Goal: Task Accomplishment & Management: Complete application form

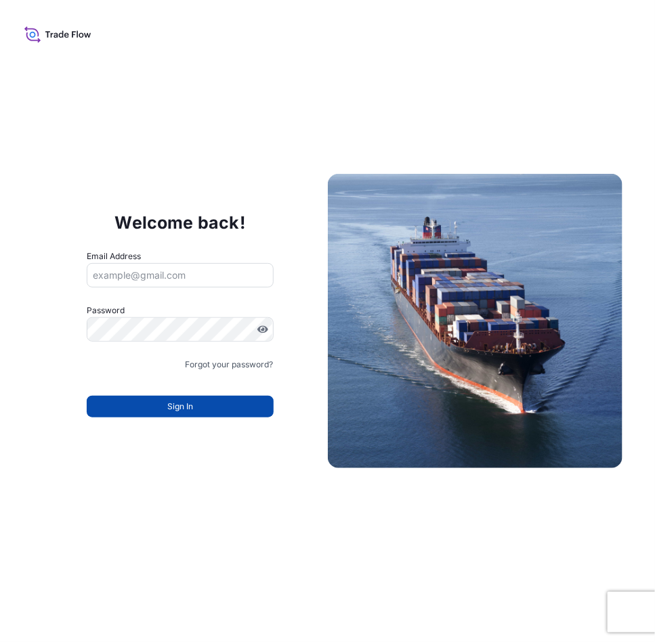
type input "eva.saenz@bdpint.com"
click at [215, 413] on button "Sign In" at bounding box center [180, 407] width 187 height 22
type input "[EMAIL_ADDRESS][PERSON_NAME][DOMAIN_NAME]"
click at [153, 399] on button "Sign In" at bounding box center [180, 407] width 187 height 22
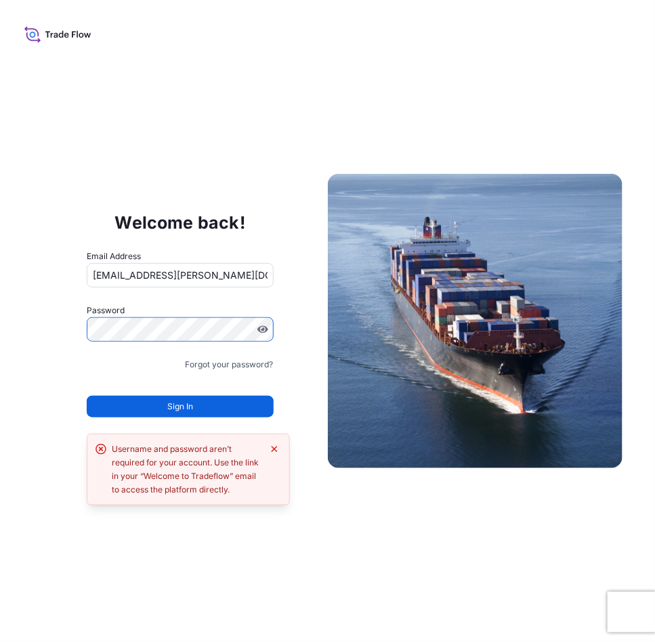
click at [0, 303] on div "Welcome back! Email Address [EMAIL_ADDRESS][PERSON_NAME][DOMAIN_NAME] Password …" at bounding box center [327, 321] width 655 height 642
click at [116, 409] on button "Sign In" at bounding box center [180, 407] width 187 height 22
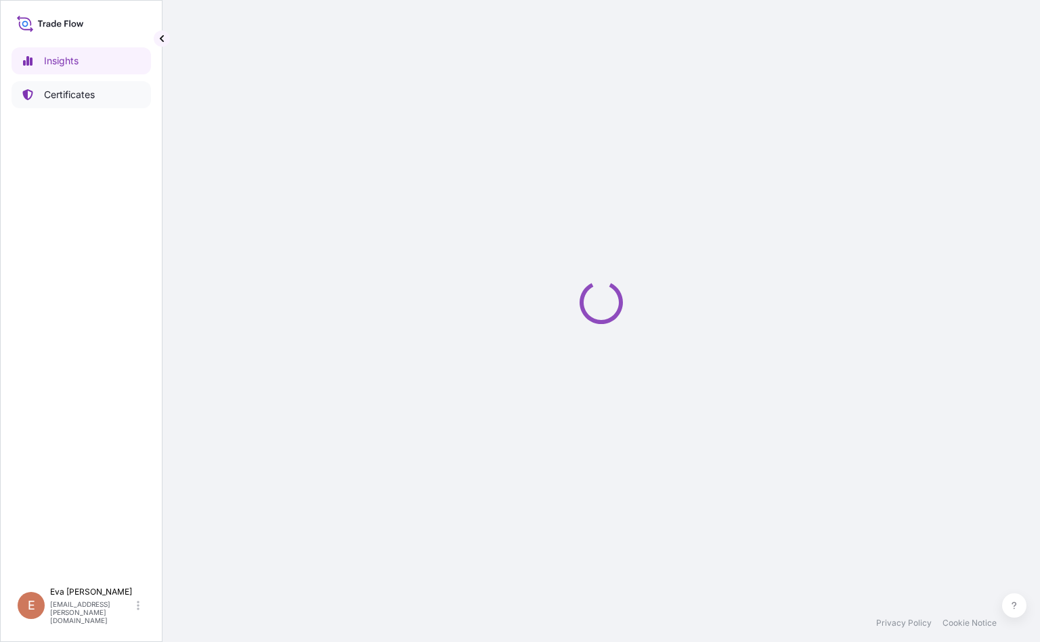
select select "2025"
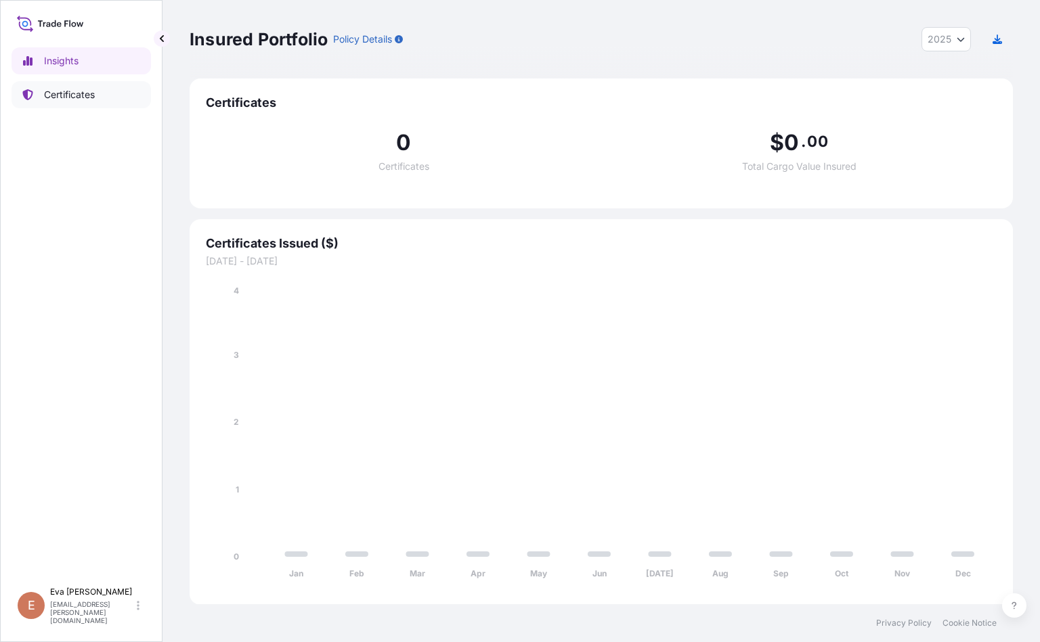
click at [69, 94] on p "Certificates" at bounding box center [69, 95] width 51 height 14
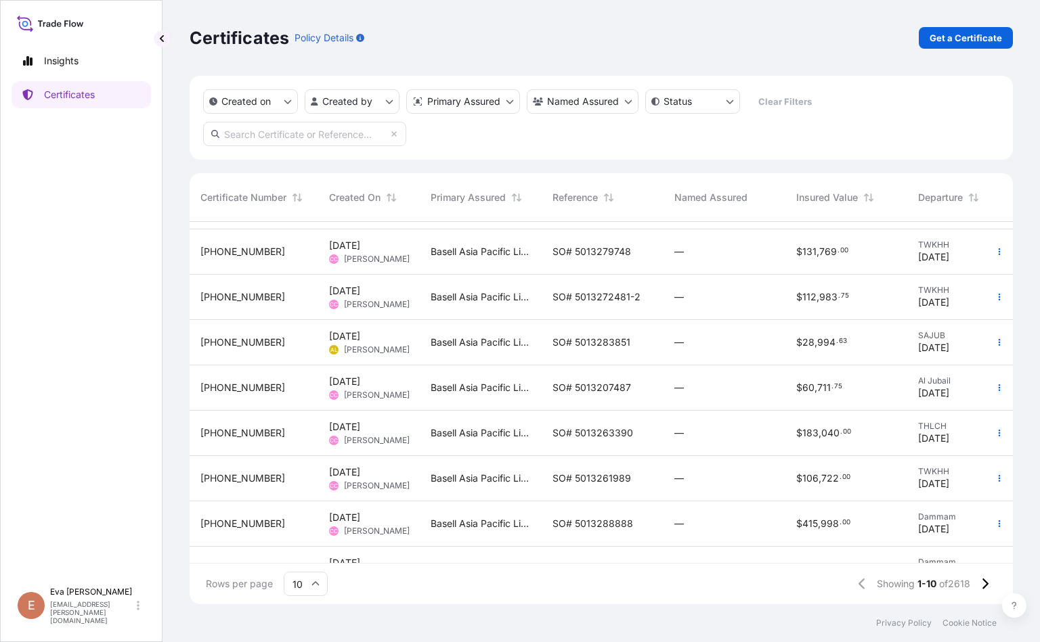
scroll to position [127, 0]
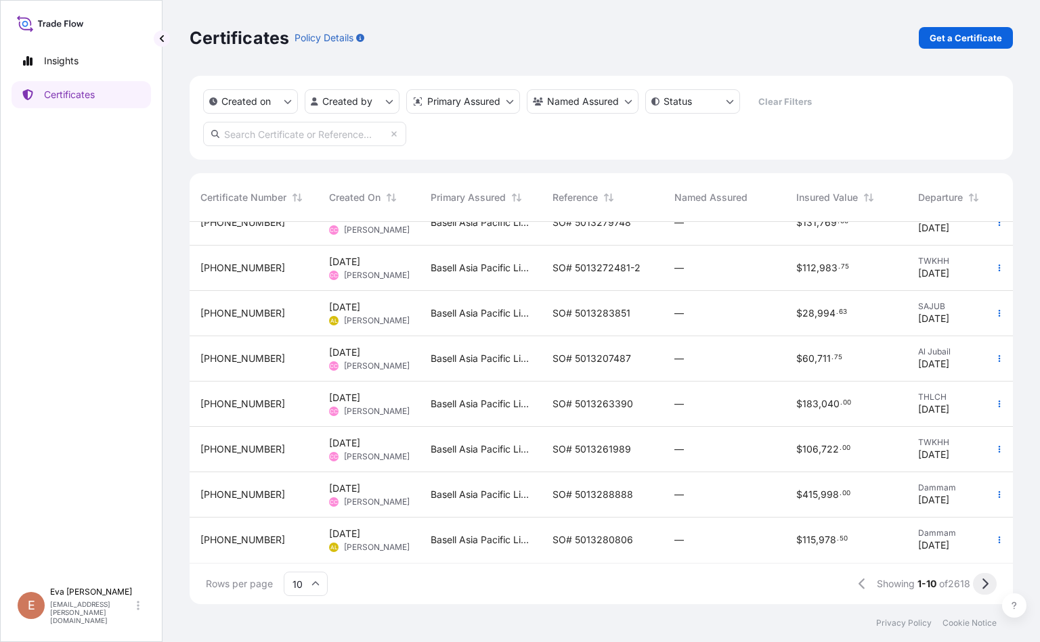
click at [983, 579] on icon at bounding box center [984, 584] width 7 height 12
click at [985, 586] on icon at bounding box center [984, 584] width 7 height 12
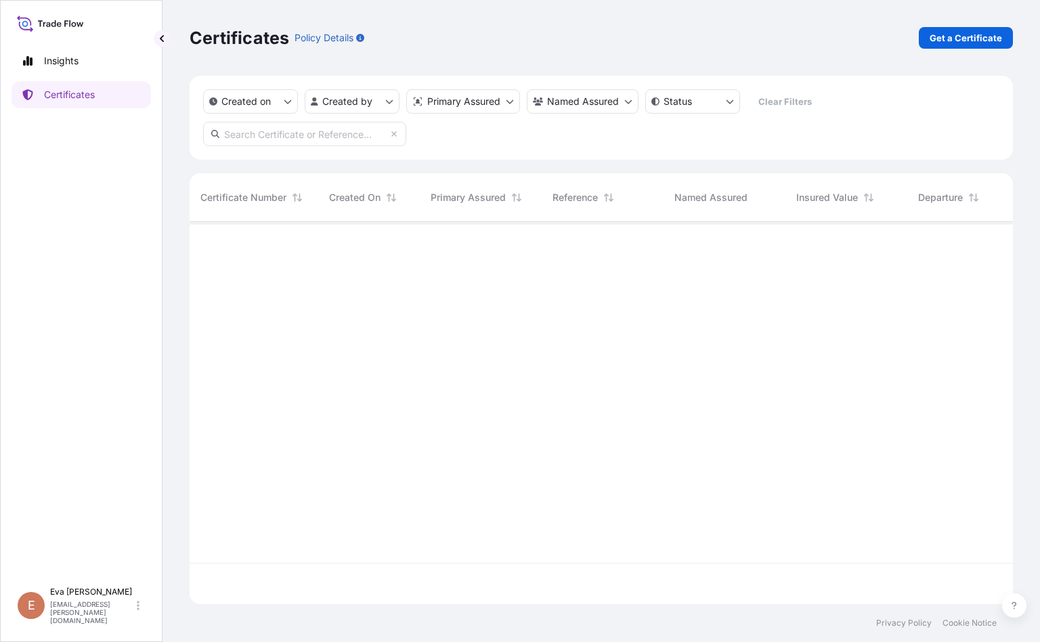
scroll to position [0, 0]
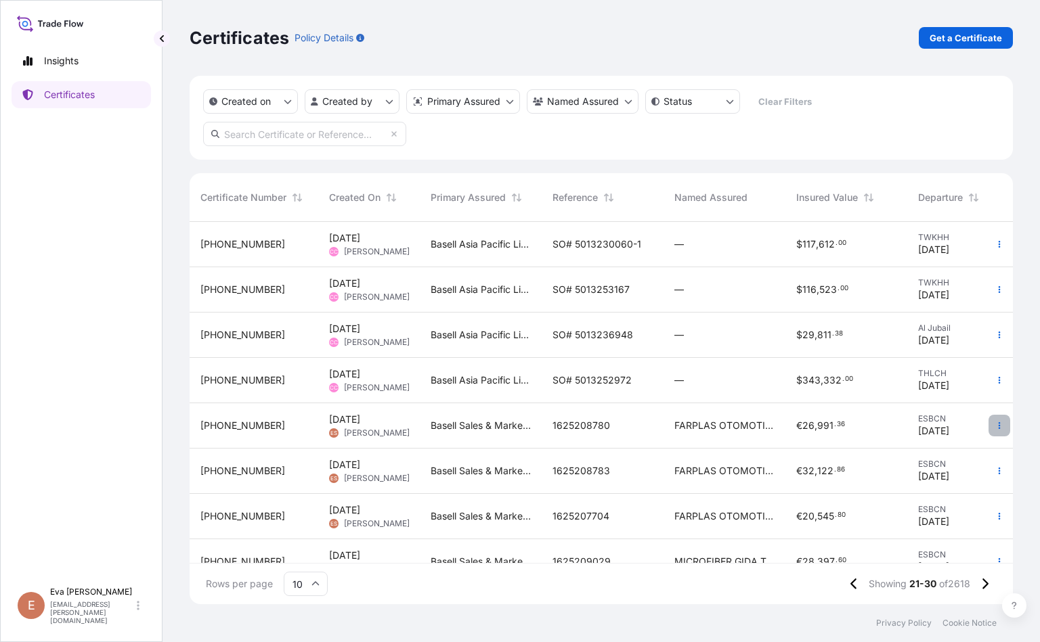
click at [988, 433] on button "button" at bounding box center [999, 426] width 22 height 22
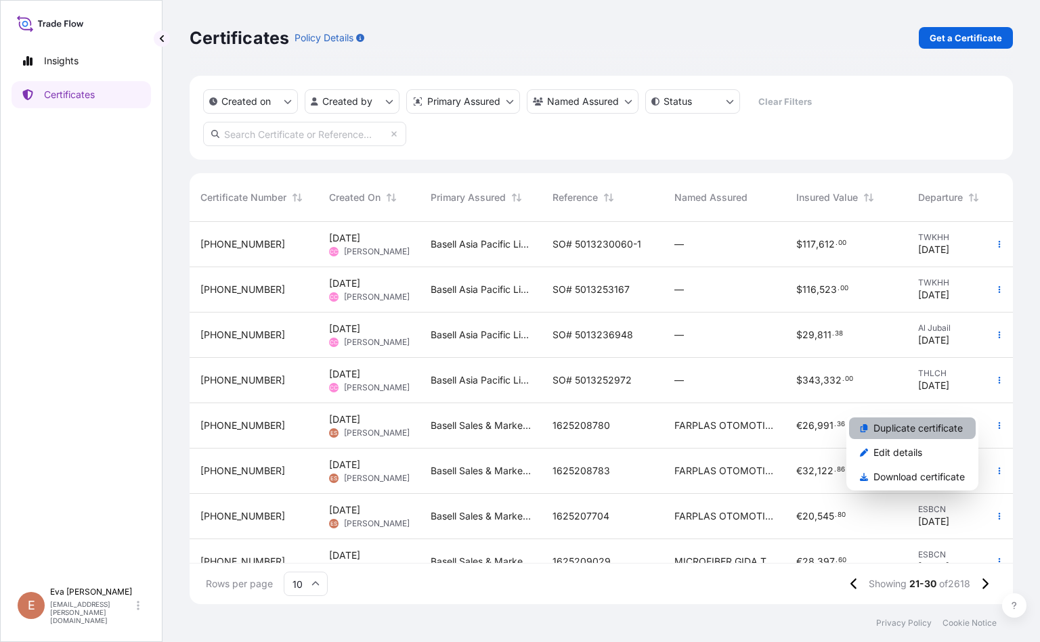
click at [887, 426] on p "Duplicate certificate" at bounding box center [917, 429] width 89 height 14
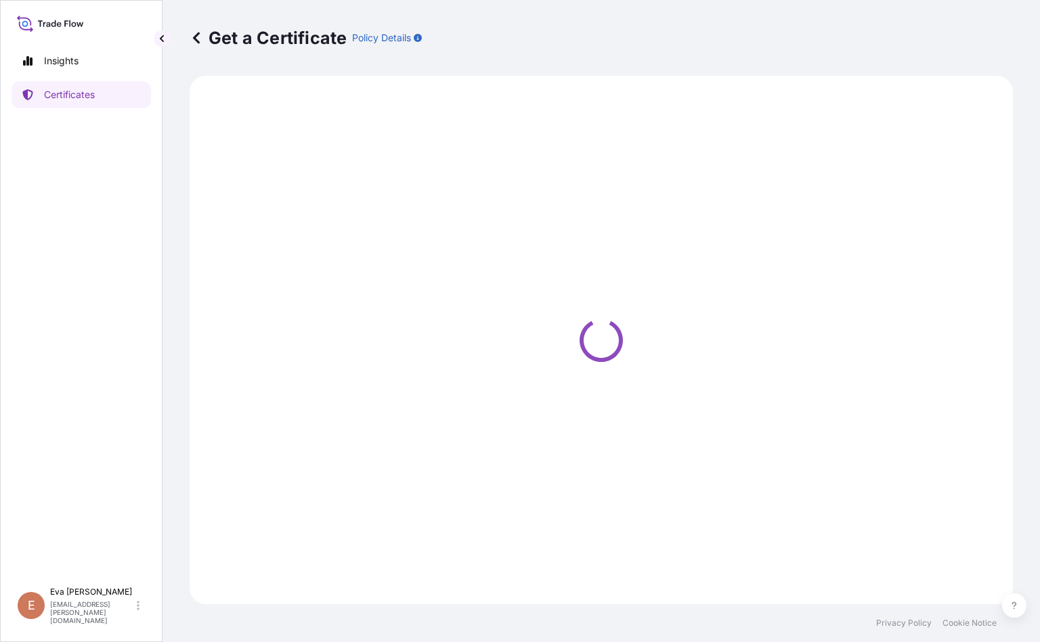
select select "Sea"
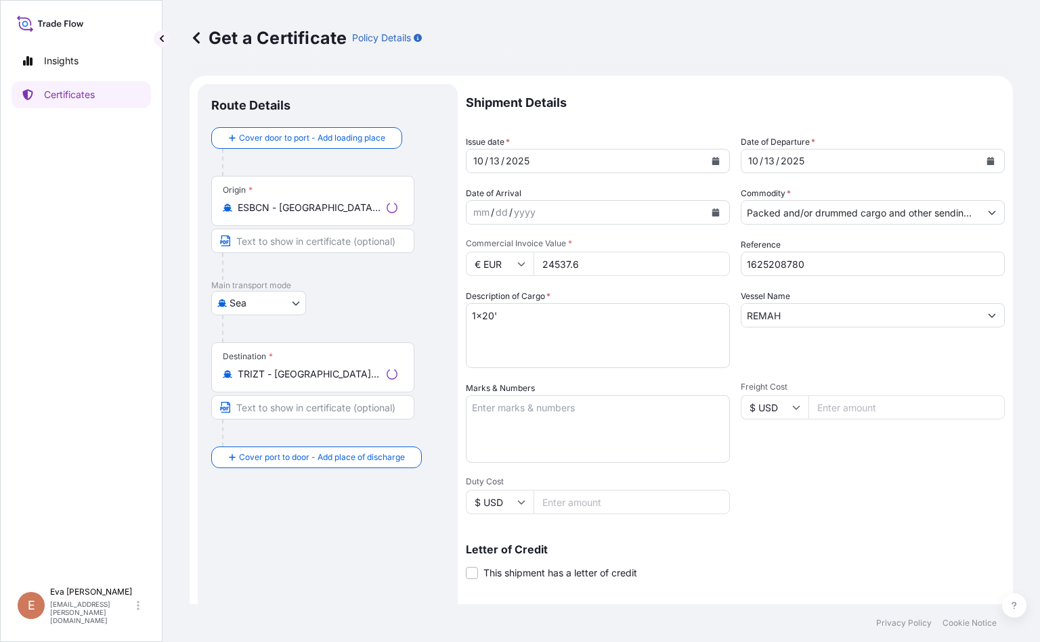
select select "32164"
drag, startPoint x: 624, startPoint y: 263, endPoint x: 465, endPoint y: 255, distance: 159.3
click at [466, 255] on div "€ EUR 24537.6" at bounding box center [598, 264] width 264 height 24
type input "21901"
click at [827, 257] on input "1625208780" at bounding box center [873, 264] width 264 height 24
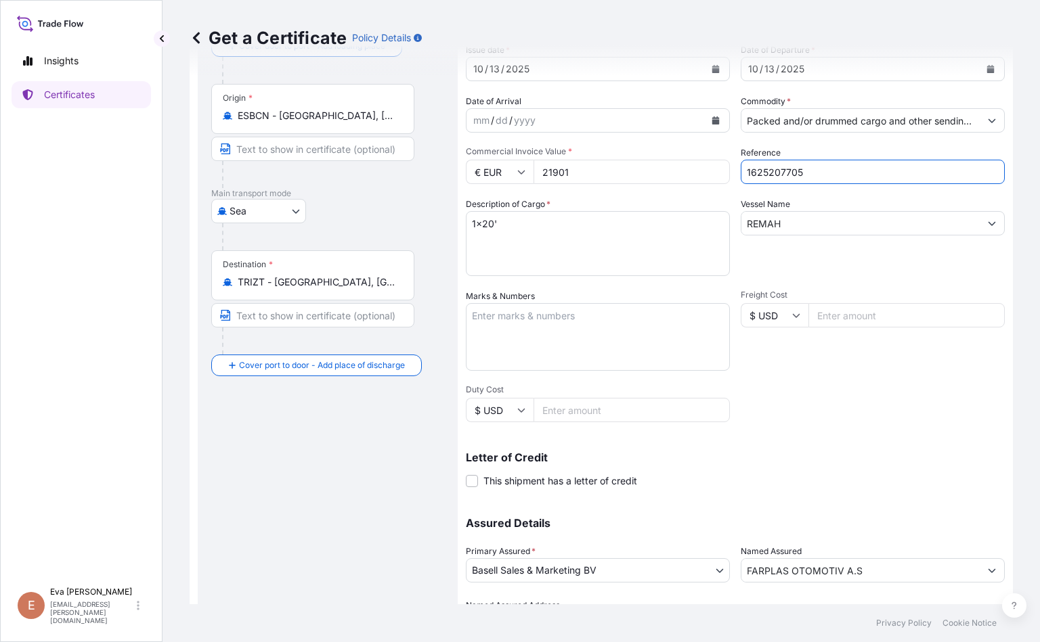
scroll to position [169, 0]
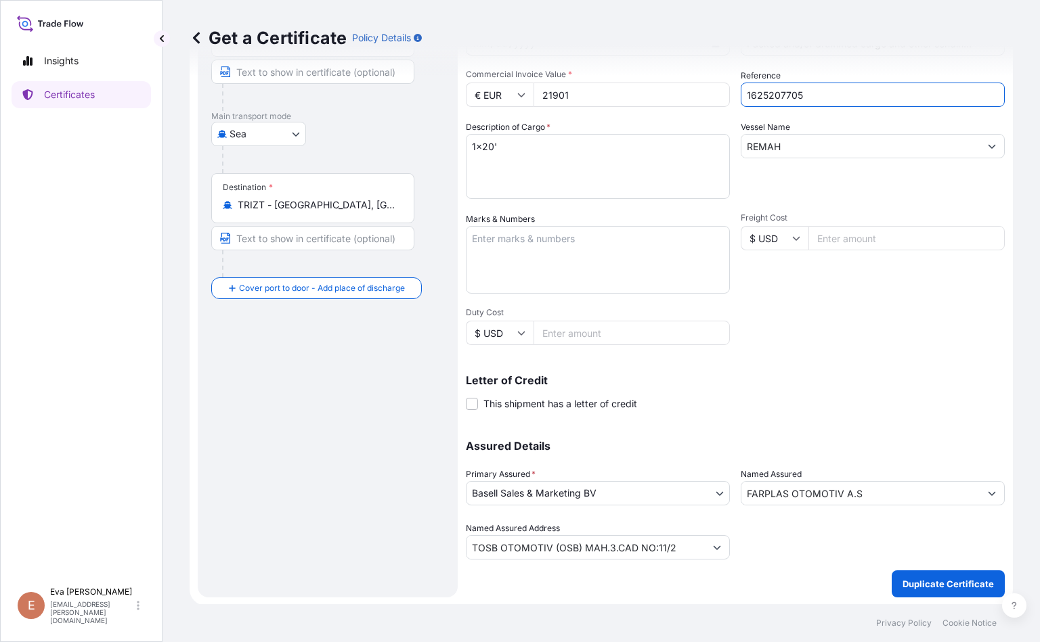
type input "1625207705"
click at [965, 588] on p "Duplicate Certificate" at bounding box center [947, 584] width 91 height 14
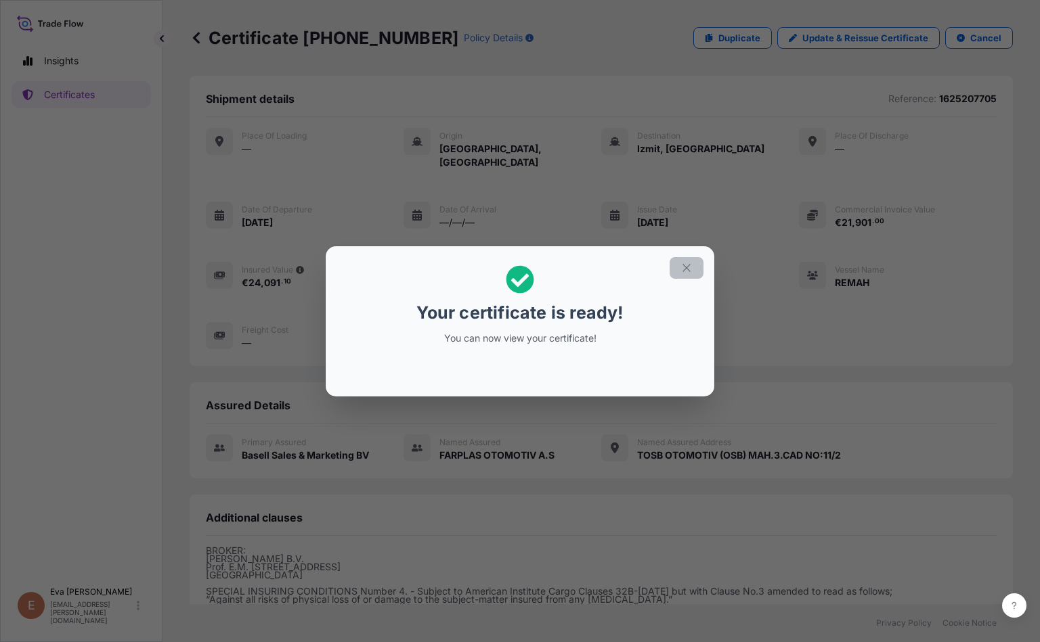
click at [680, 266] on icon "button" at bounding box center [686, 268] width 12 height 12
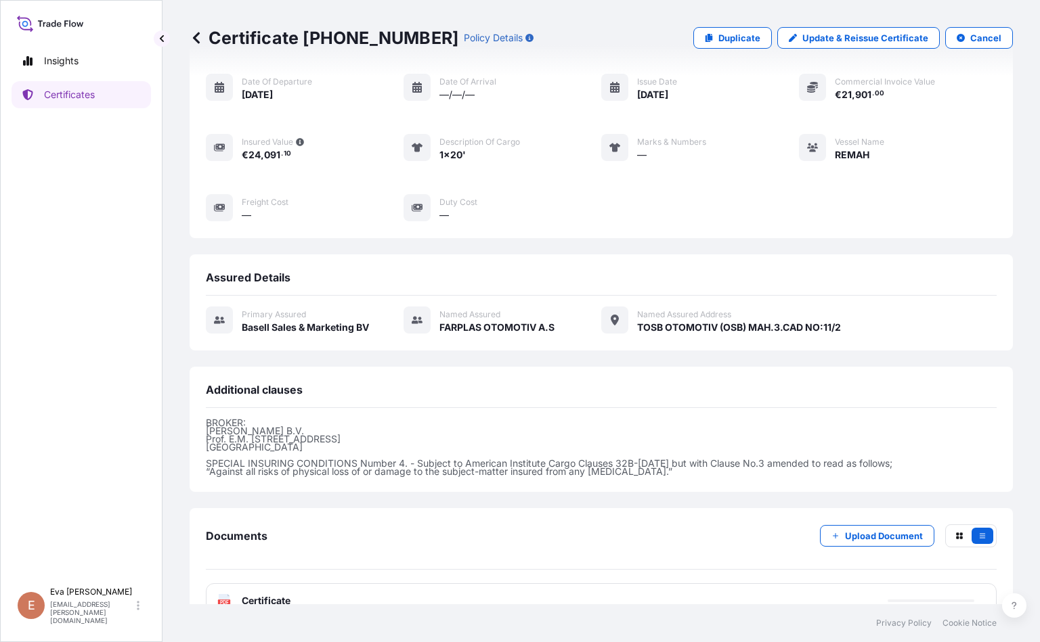
scroll to position [142, 0]
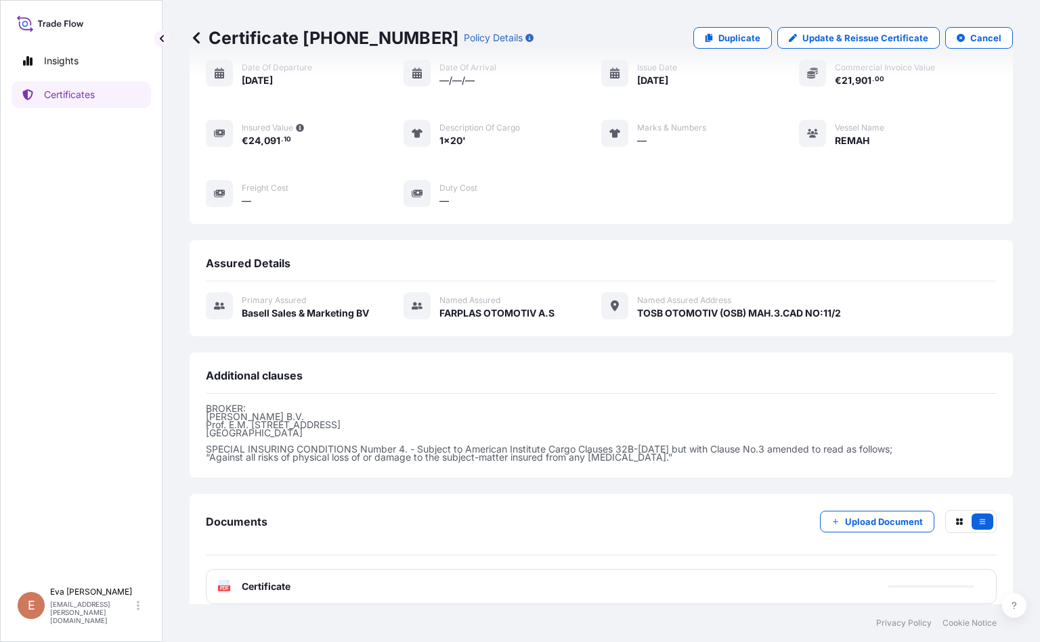
click at [280, 580] on span "Certificate" at bounding box center [266, 587] width 49 height 14
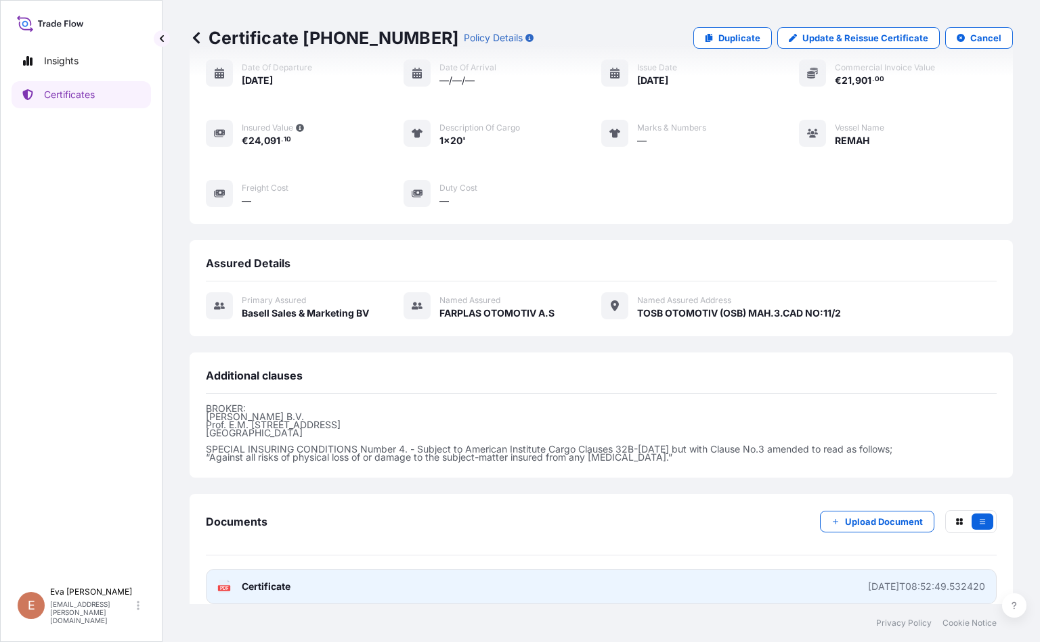
click at [229, 586] on rect at bounding box center [224, 588] width 12 height 5
